Goal: Contribute content: Add original content to the website for others to see

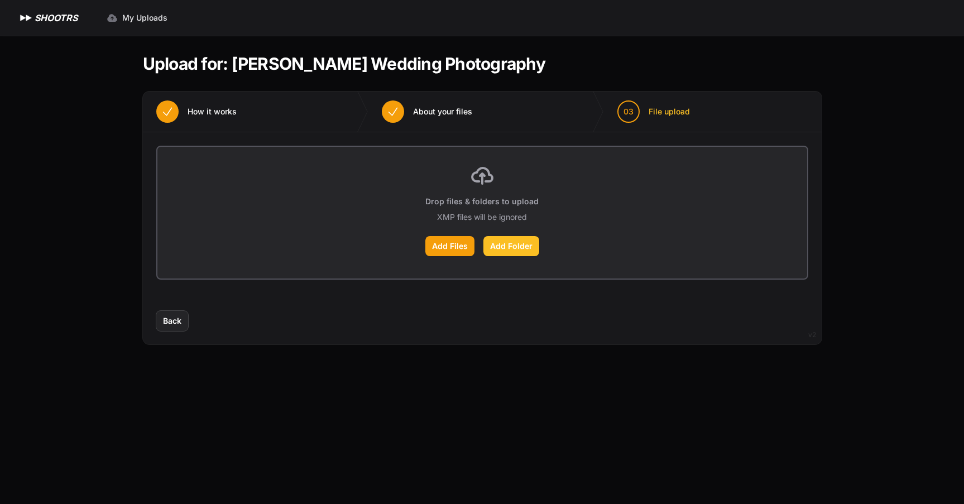
click at [528, 245] on label "Add Folder" at bounding box center [511, 246] width 56 height 20
click at [0, 0] on input "Add Folder" at bounding box center [0, 0] width 0 height 0
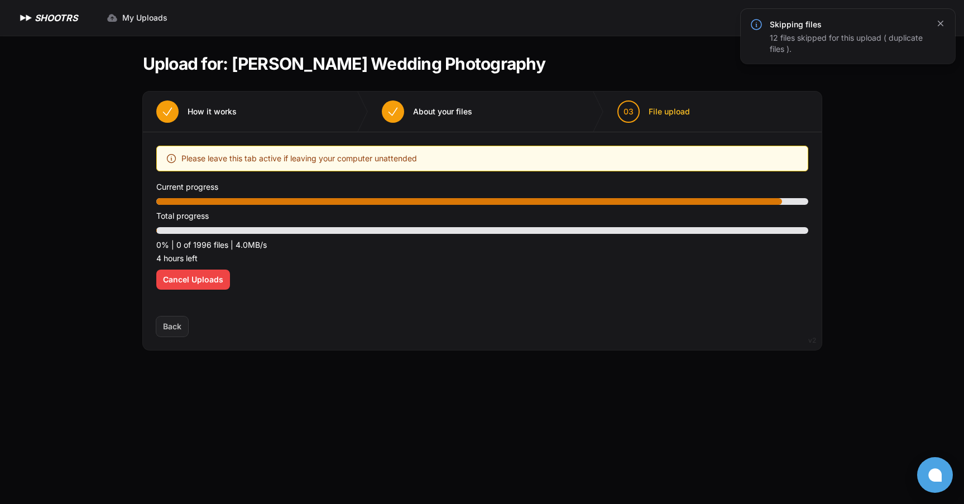
click at [936, 26] on icon "button" at bounding box center [940, 23] width 11 height 11
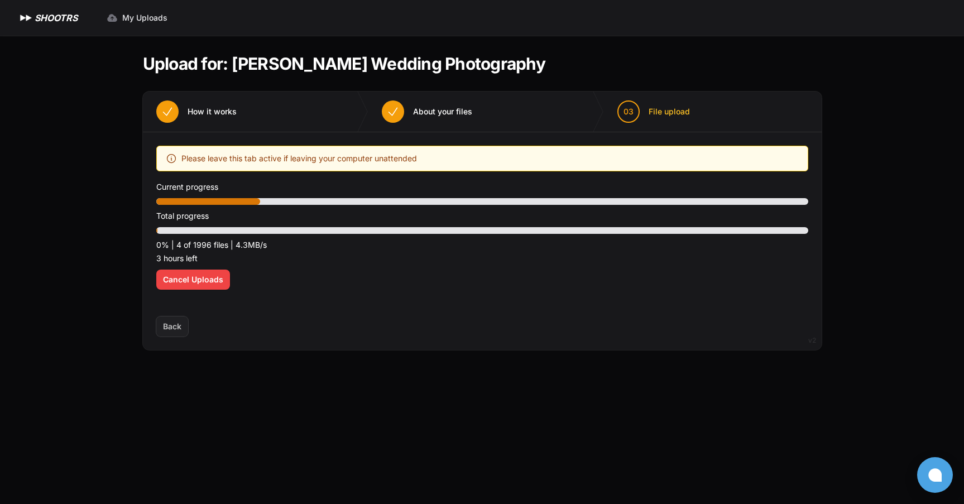
click at [360, 259] on p "3 hours left" at bounding box center [482, 258] width 652 height 13
click at [449, 317] on div "Back Next" at bounding box center [482, 333] width 679 height 33
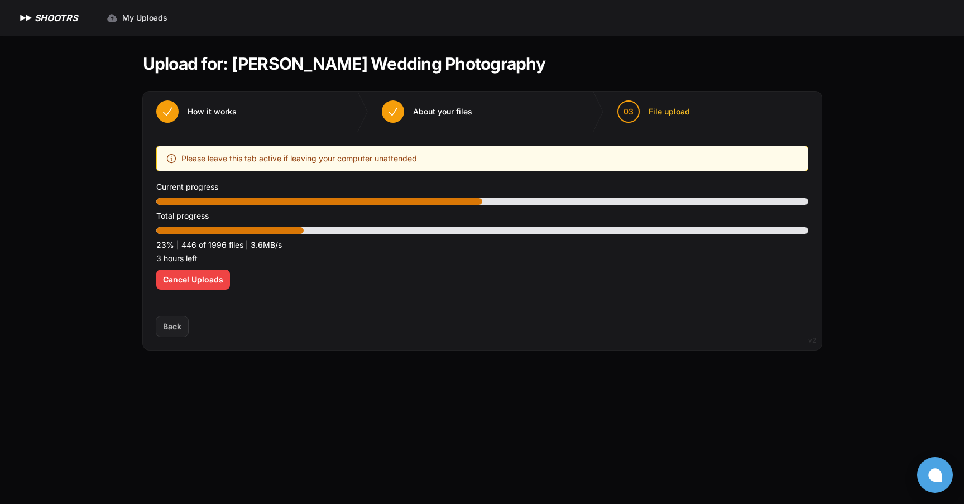
click at [219, 114] on span "How it works" at bounding box center [212, 111] width 49 height 11
click at [408, 112] on button "02 About your files" at bounding box center [426, 112] width 117 height 40
click at [192, 286] on button "Cancel Uploads" at bounding box center [193, 280] width 74 height 20
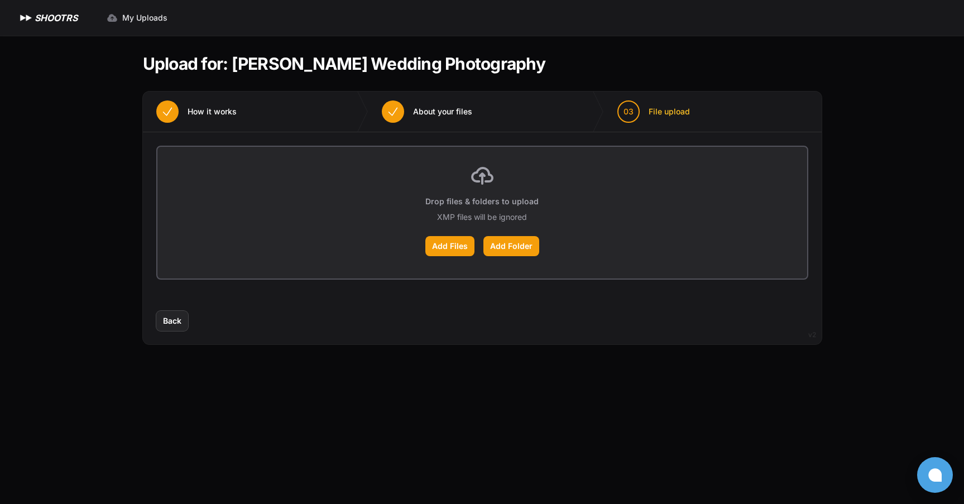
click at [341, 357] on section "Upload for: [PERSON_NAME] Wedding Photography 01 How it works" at bounding box center [482, 199] width 679 height 327
click at [179, 317] on span "Back" at bounding box center [172, 320] width 18 height 11
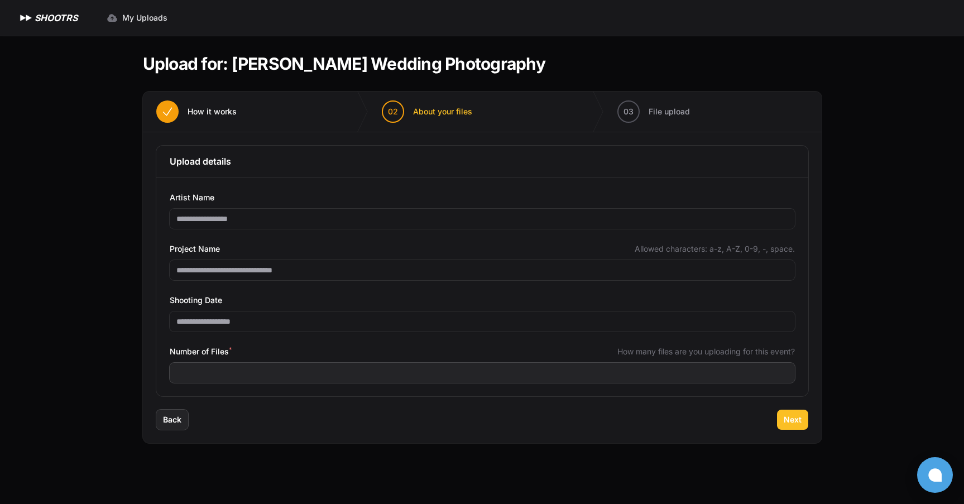
click at [787, 425] on span "Next" at bounding box center [793, 419] width 18 height 11
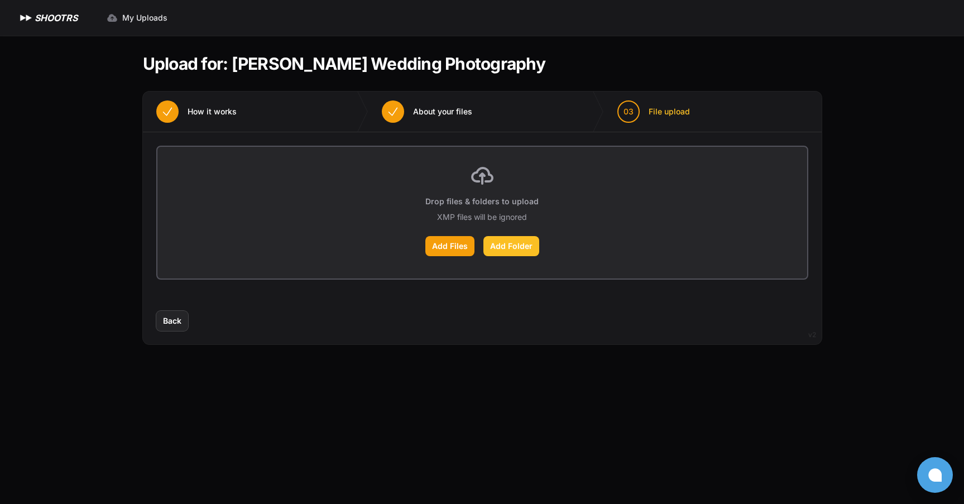
click at [509, 247] on label "Add Folder" at bounding box center [511, 246] width 56 height 20
click at [0, 0] on input "Add Folder" at bounding box center [0, 0] width 0 height 0
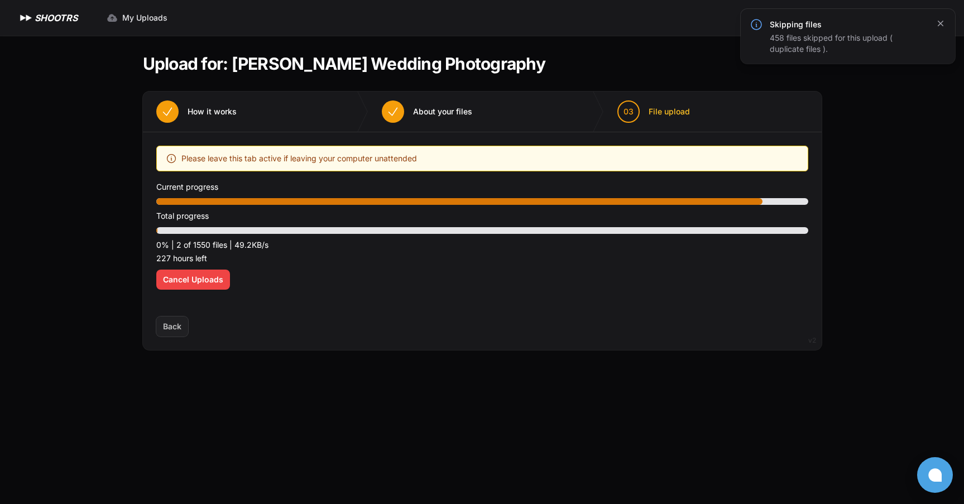
click at [936, 23] on icon "button" at bounding box center [940, 23] width 11 height 11
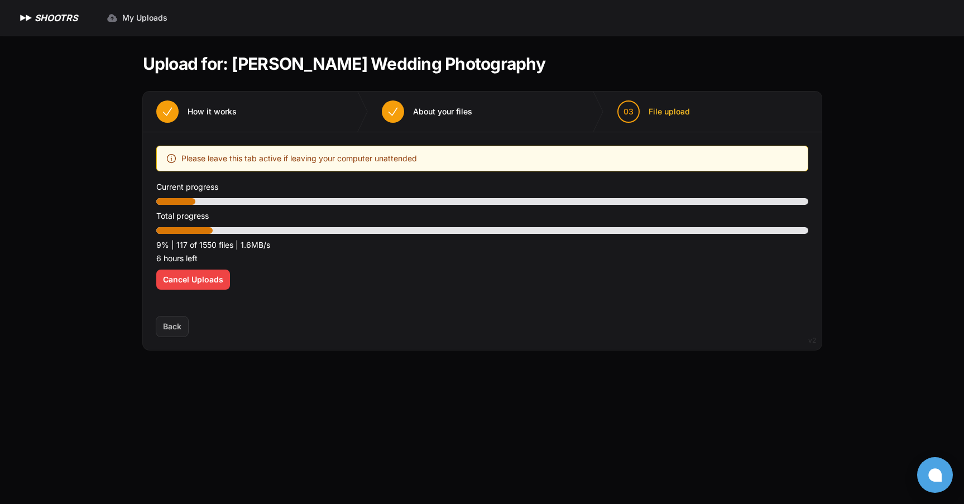
click at [92, 227] on div "Expand sidebar Collapse sidebar SHOOTRS SHOOTRS My Uploads" at bounding box center [482, 252] width 964 height 504
click at [31, 204] on div "Expand sidebar Collapse sidebar SHOOTRS SHOOTRS My Uploads" at bounding box center [482, 252] width 964 height 504
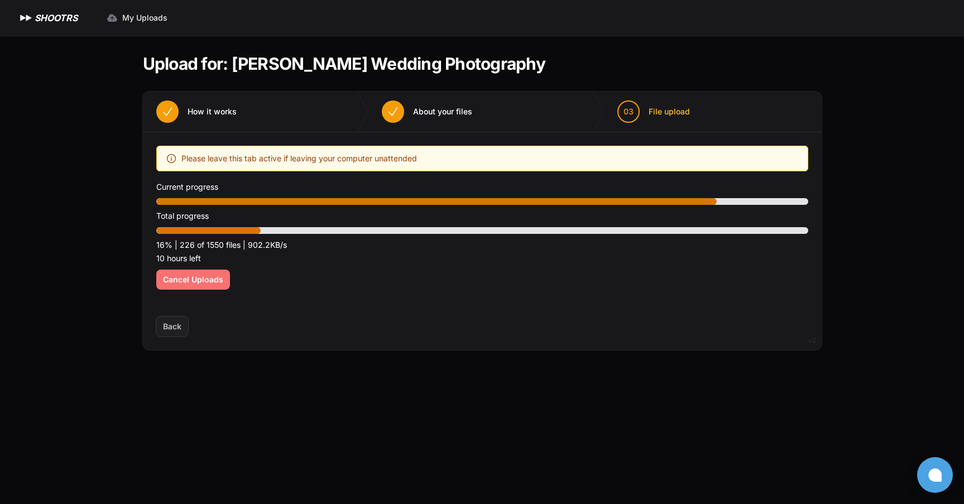
click at [202, 277] on span "Cancel Uploads" at bounding box center [193, 279] width 60 height 11
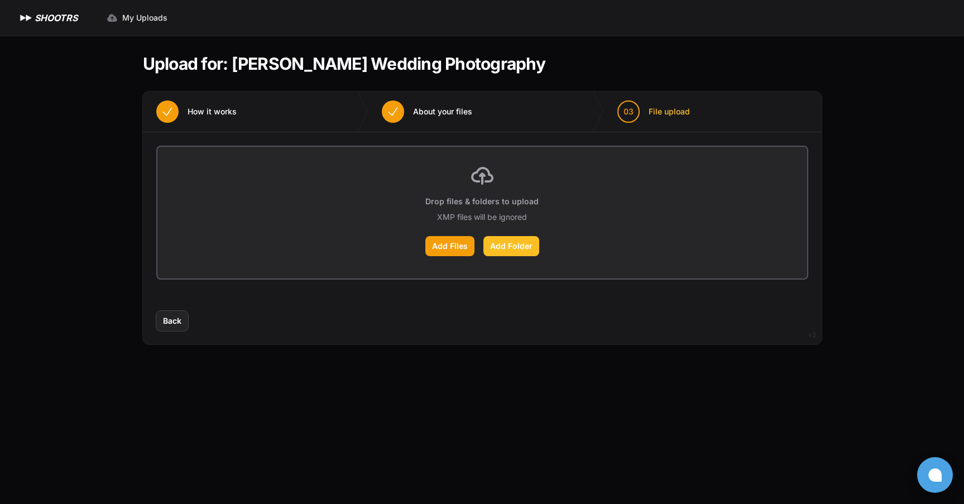
click at [509, 246] on label "Add Folder" at bounding box center [511, 246] width 56 height 20
click at [0, 0] on input "Add Folder" at bounding box center [0, 0] width 0 height 0
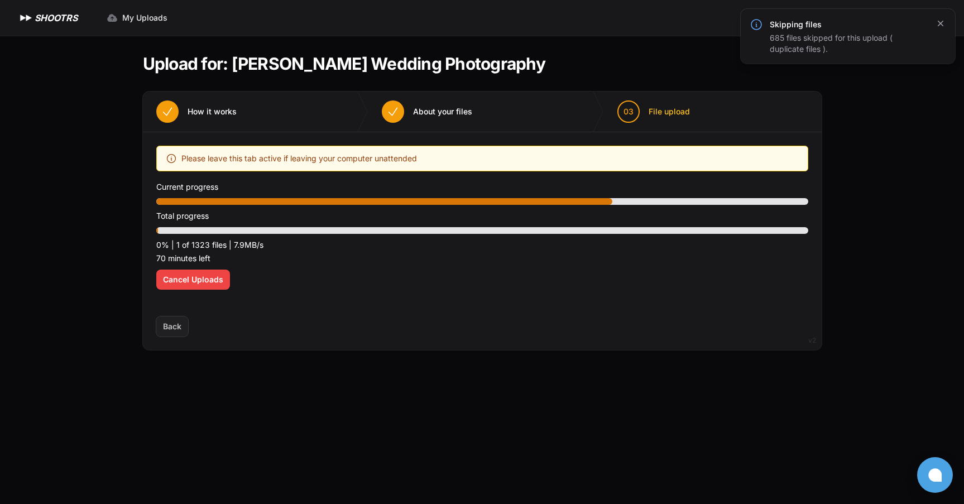
click at [937, 22] on icon "button" at bounding box center [940, 23] width 11 height 11
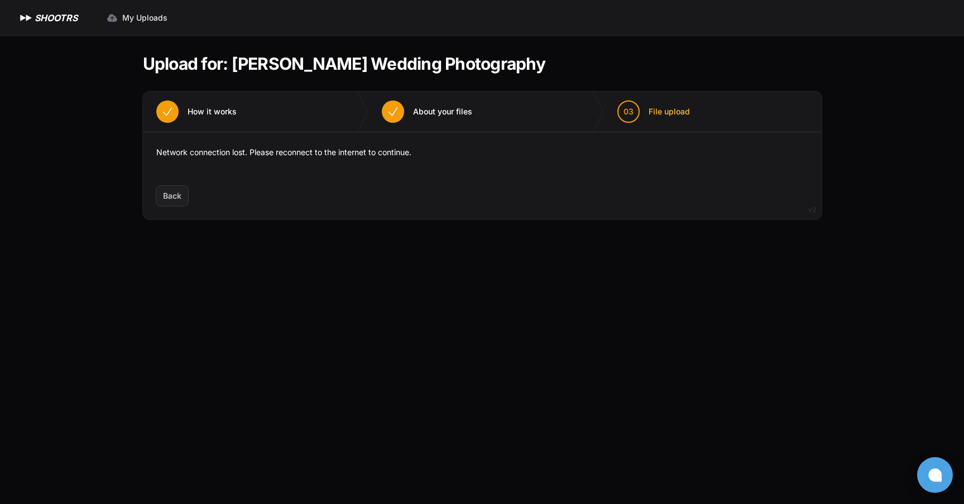
click at [470, 67] on h1 "Upload for: [PERSON_NAME] Wedding Photography" at bounding box center [344, 64] width 403 height 20
click at [475, 61] on h1 "Upload for: [PERSON_NAME] Wedding Photography" at bounding box center [344, 64] width 403 height 20
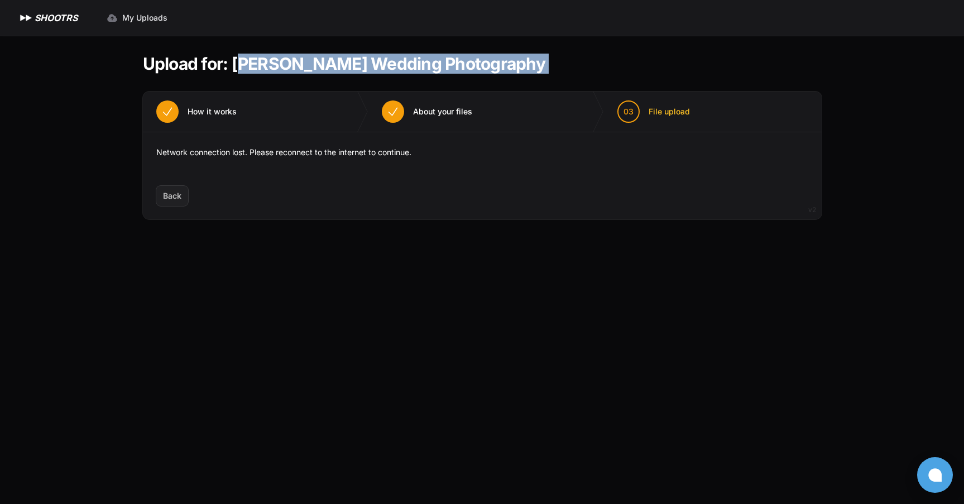
click at [475, 61] on h1 "Upload for: [PERSON_NAME] Wedding Photography" at bounding box center [344, 64] width 403 height 20
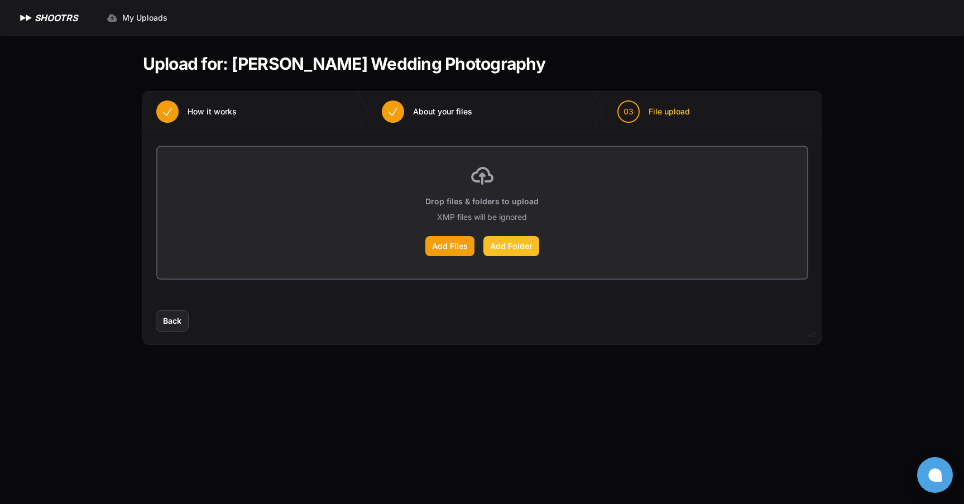
click at [521, 243] on label "Add Folder" at bounding box center [511, 246] width 56 height 20
click at [0, 0] on input "Add Folder" at bounding box center [0, 0] width 0 height 0
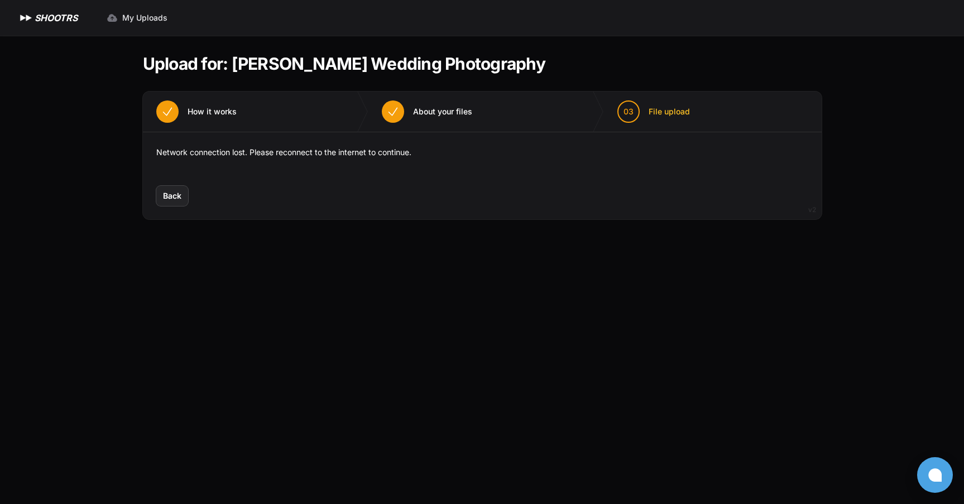
click at [202, 163] on div "Optimize your upload experience We recommend Google Chrome for fast and reliabl…" at bounding box center [482, 159] width 652 height 27
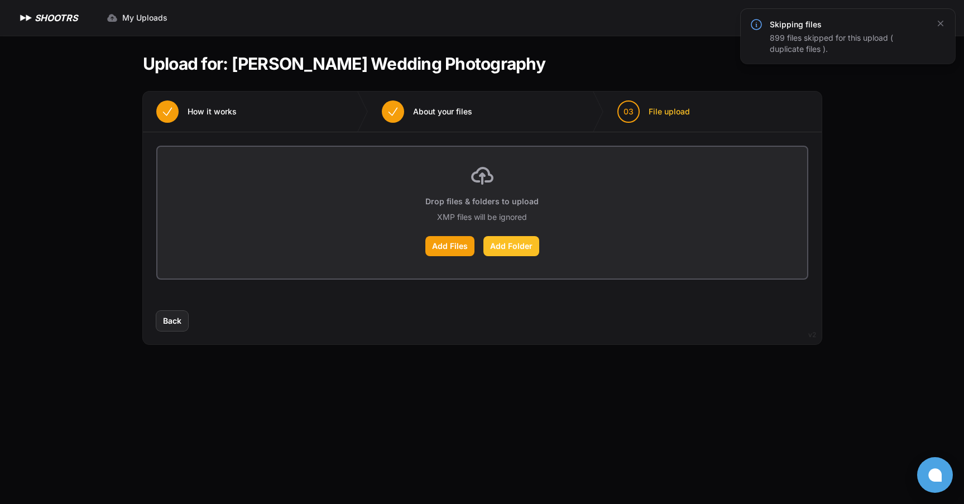
click at [522, 252] on label "Add Folder" at bounding box center [511, 246] width 56 height 20
click at [0, 0] on input "Add Folder" at bounding box center [0, 0] width 0 height 0
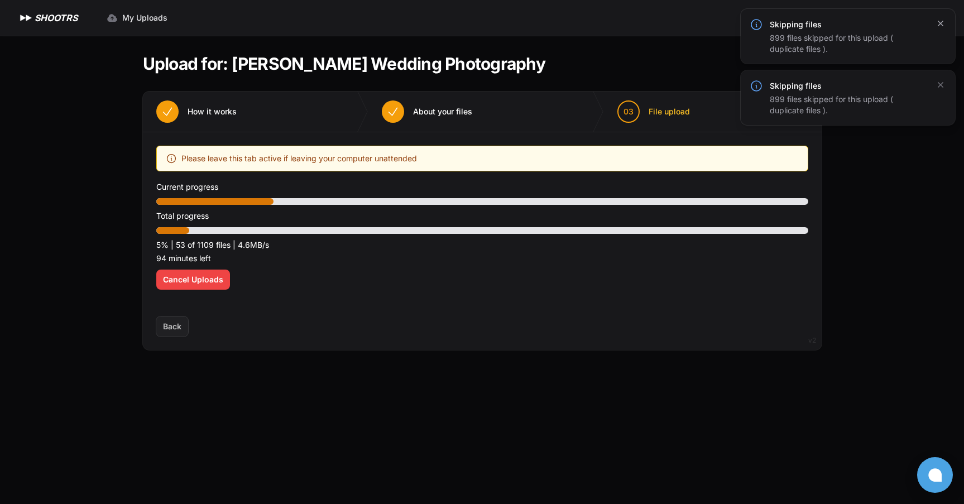
click at [941, 23] on icon "button" at bounding box center [941, 24] width 6 height 6
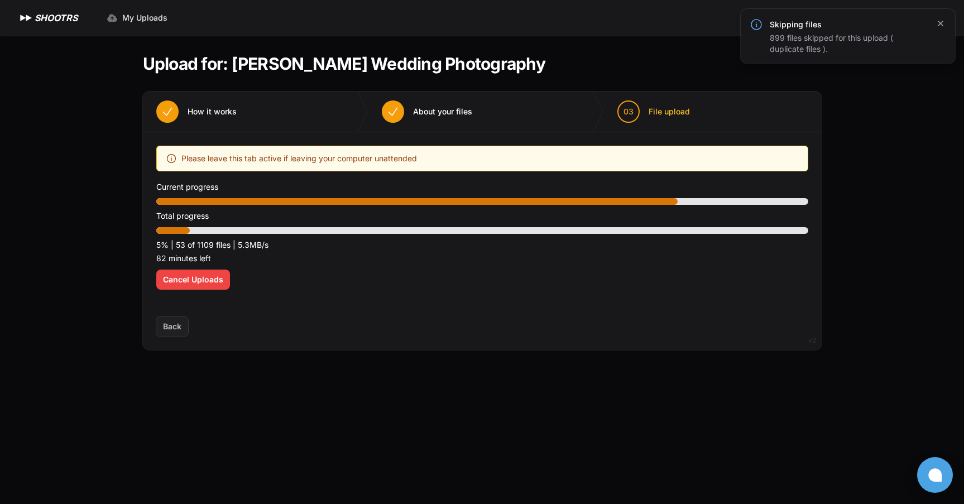
click at [940, 22] on icon "button" at bounding box center [941, 24] width 6 height 6
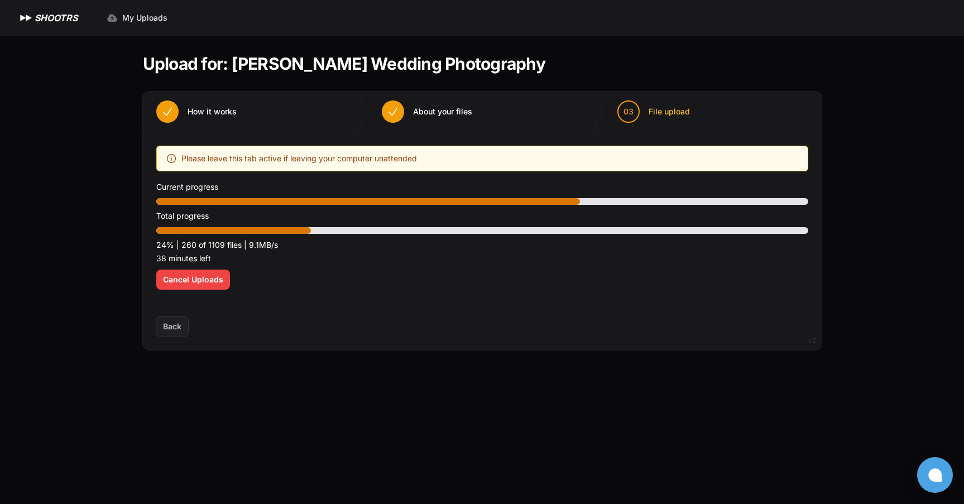
click at [87, 179] on div "Expand sidebar Collapse sidebar SHOOTRS SHOOTRS My Uploads" at bounding box center [482, 252] width 964 height 504
click at [190, 284] on span "Cancel Uploads" at bounding box center [193, 279] width 60 height 11
